Goal: Information Seeking & Learning: Find specific fact

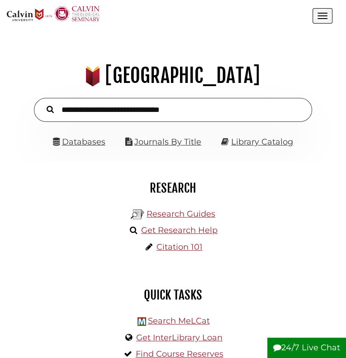
scroll to position [109, 326]
click at [214, 122] on input "text" at bounding box center [173, 110] width 278 height 24
type input "**********"
click at [42, 103] on button "Search" at bounding box center [50, 108] width 16 height 11
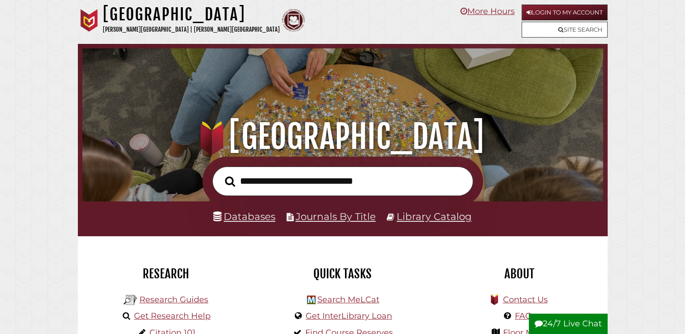
scroll to position [172, 516]
click at [547, 14] on link "Login to My Account" at bounding box center [564, 13] width 86 height 16
